Goal: Transaction & Acquisition: Book appointment/travel/reservation

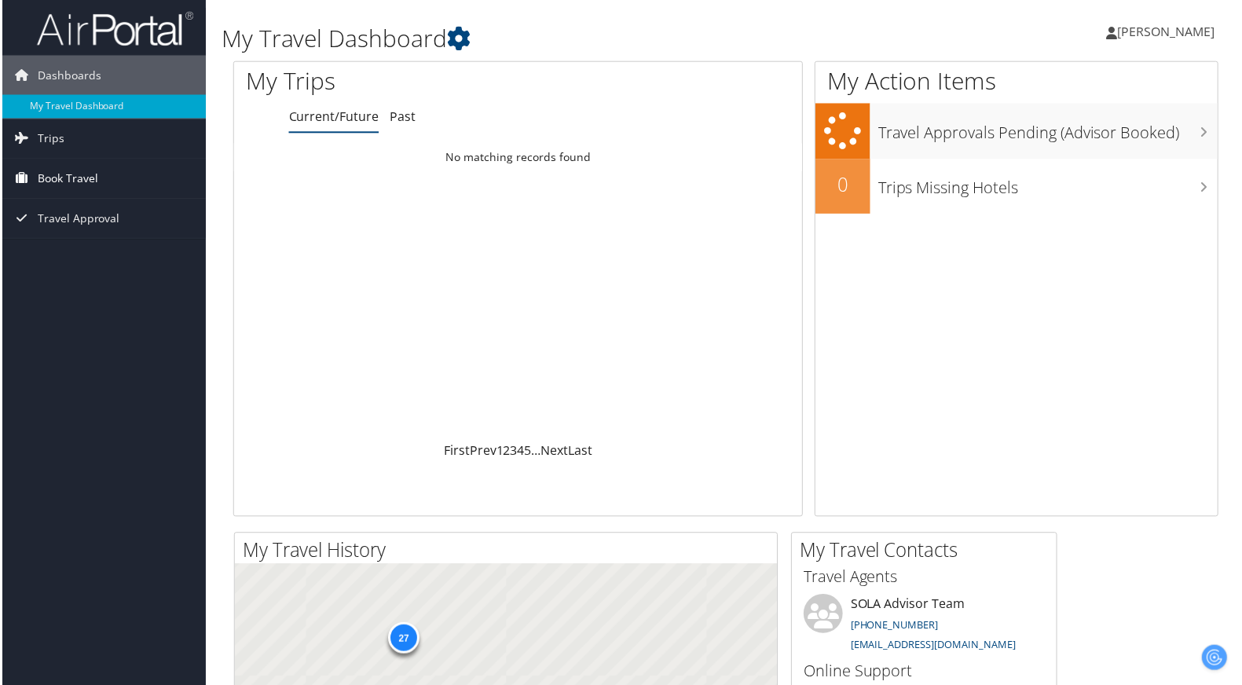
click at [45, 181] on span "Book Travel" at bounding box center [65, 178] width 60 height 39
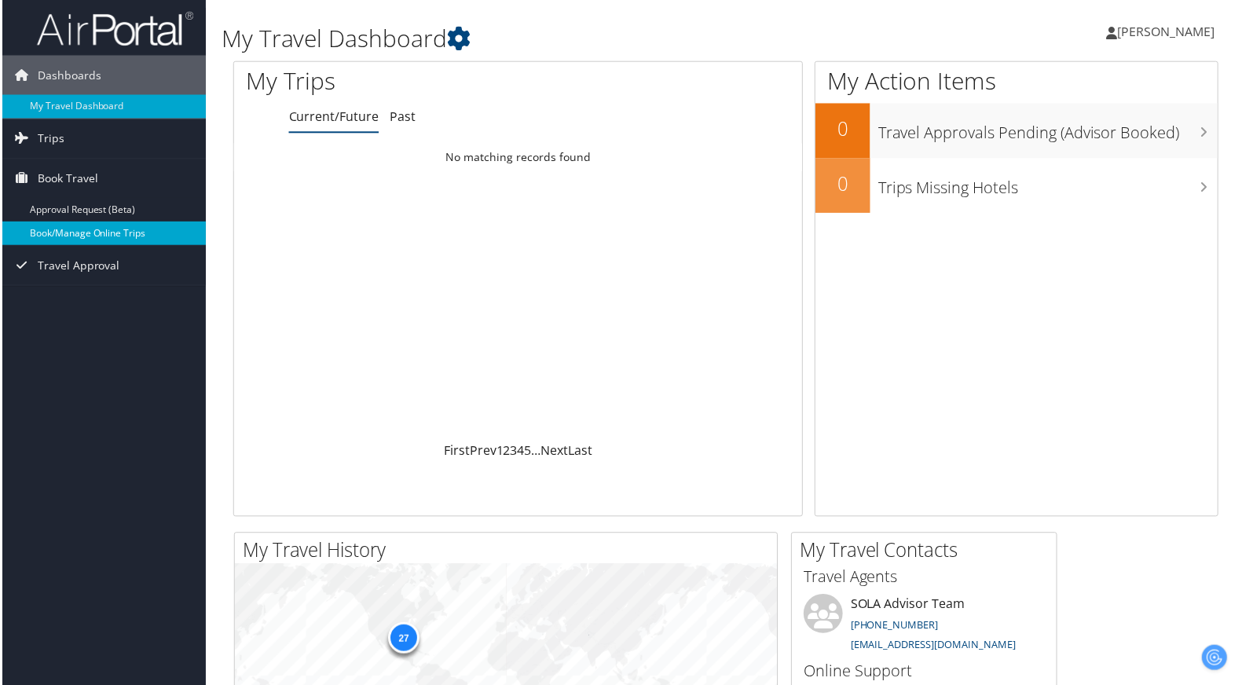
click at [115, 239] on link "Book/Manage Online Trips" at bounding box center [102, 234] width 204 height 24
